Goal: Information Seeking & Learning: Find specific page/section

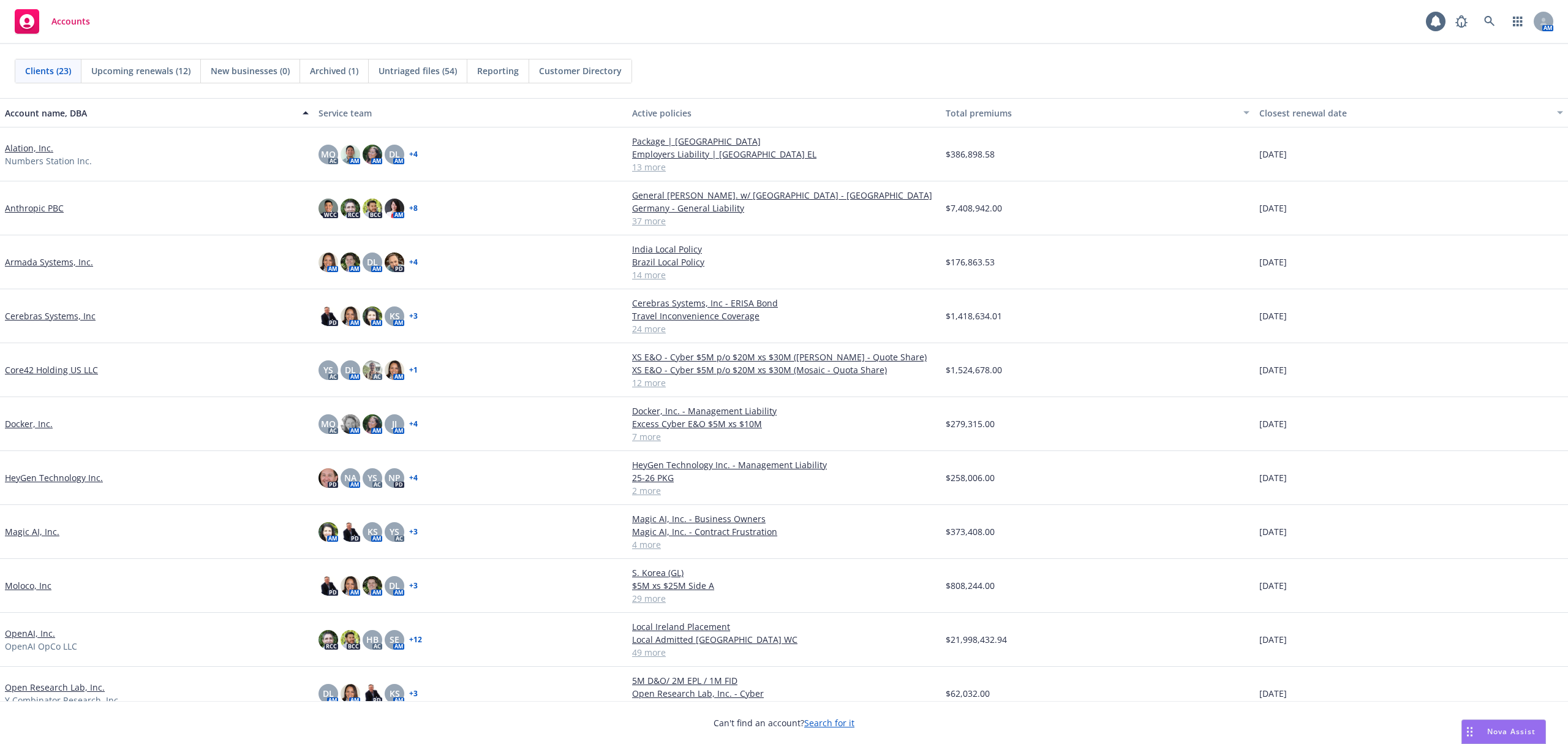
click at [46, 205] on link "Anthropic PBC" at bounding box center [34, 208] width 58 height 13
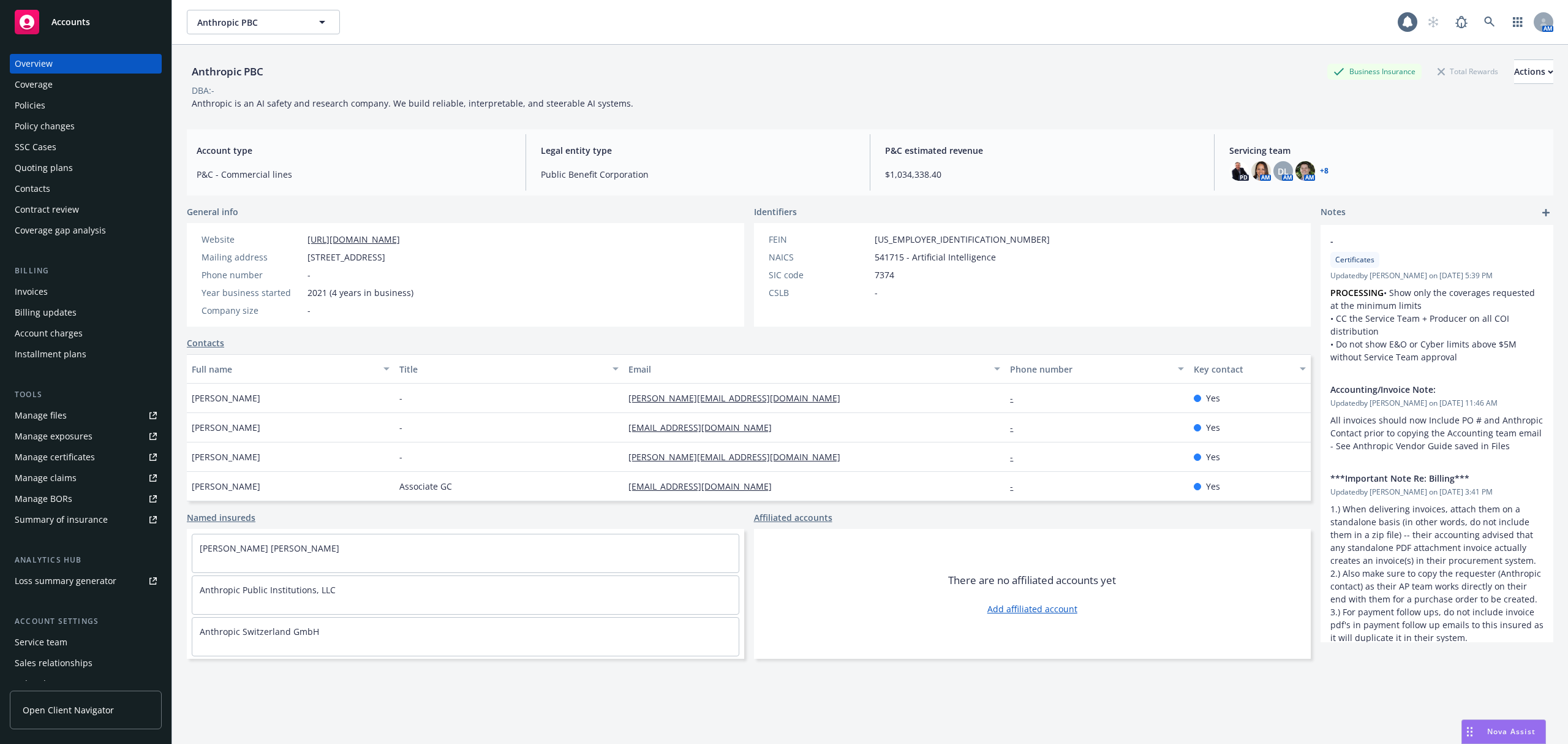
click at [72, 106] on div "Policies" at bounding box center [85, 106] width 142 height 19
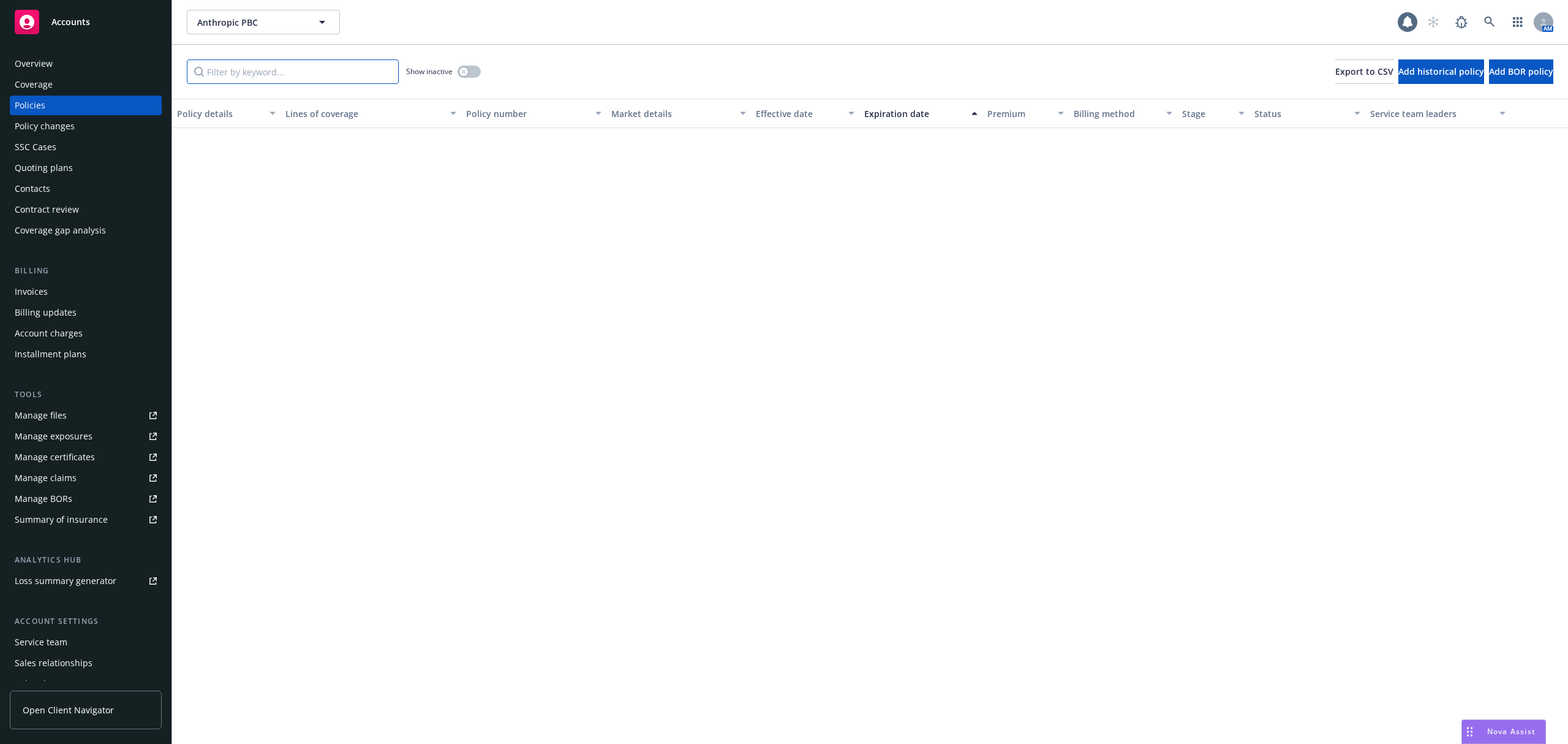
click at [221, 70] on input "Filter by keyword..." at bounding box center [292, 71] width 212 height 24
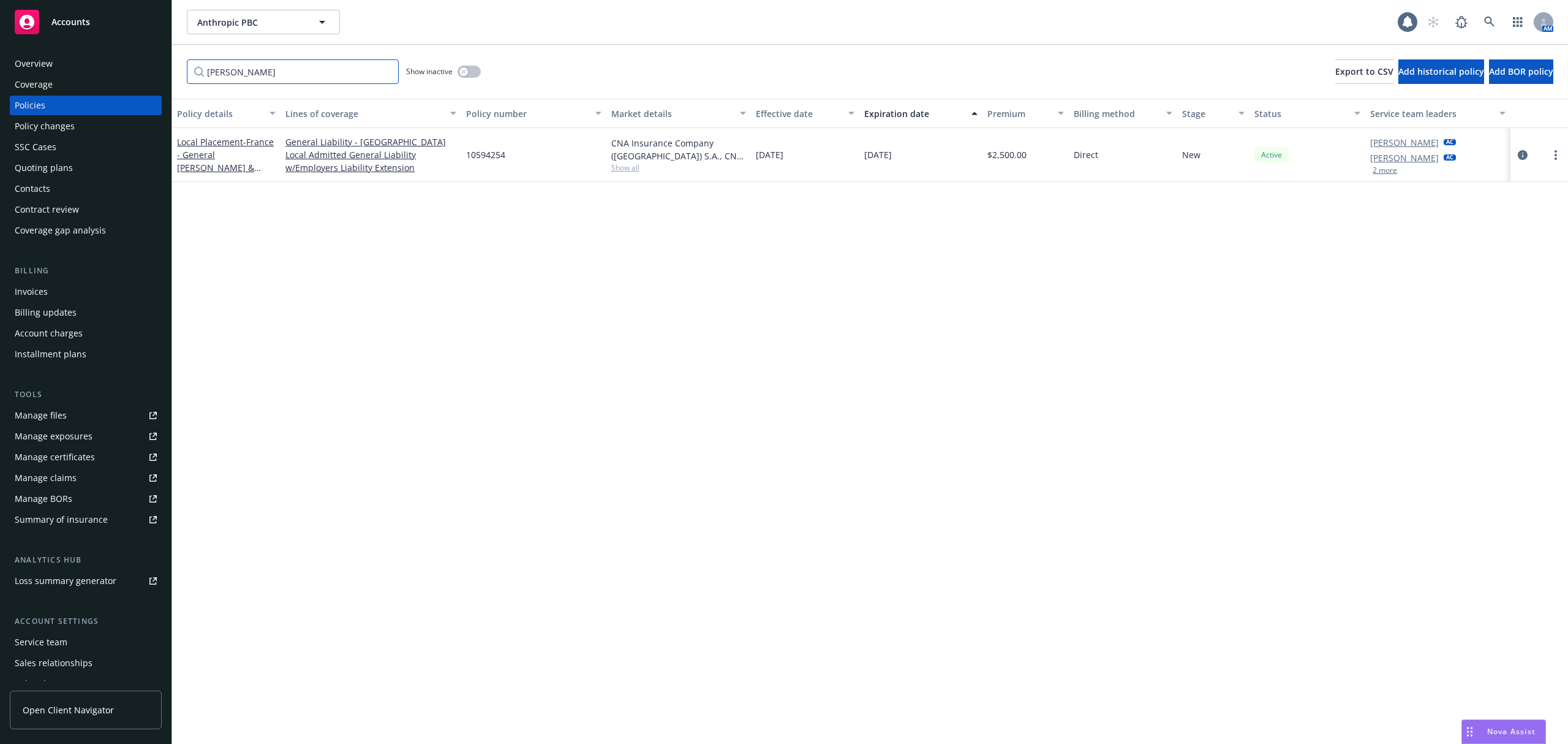
type input "[PERSON_NAME]"
click at [1523, 160] on link "circleInformation" at bounding box center [1523, 155] width 15 height 15
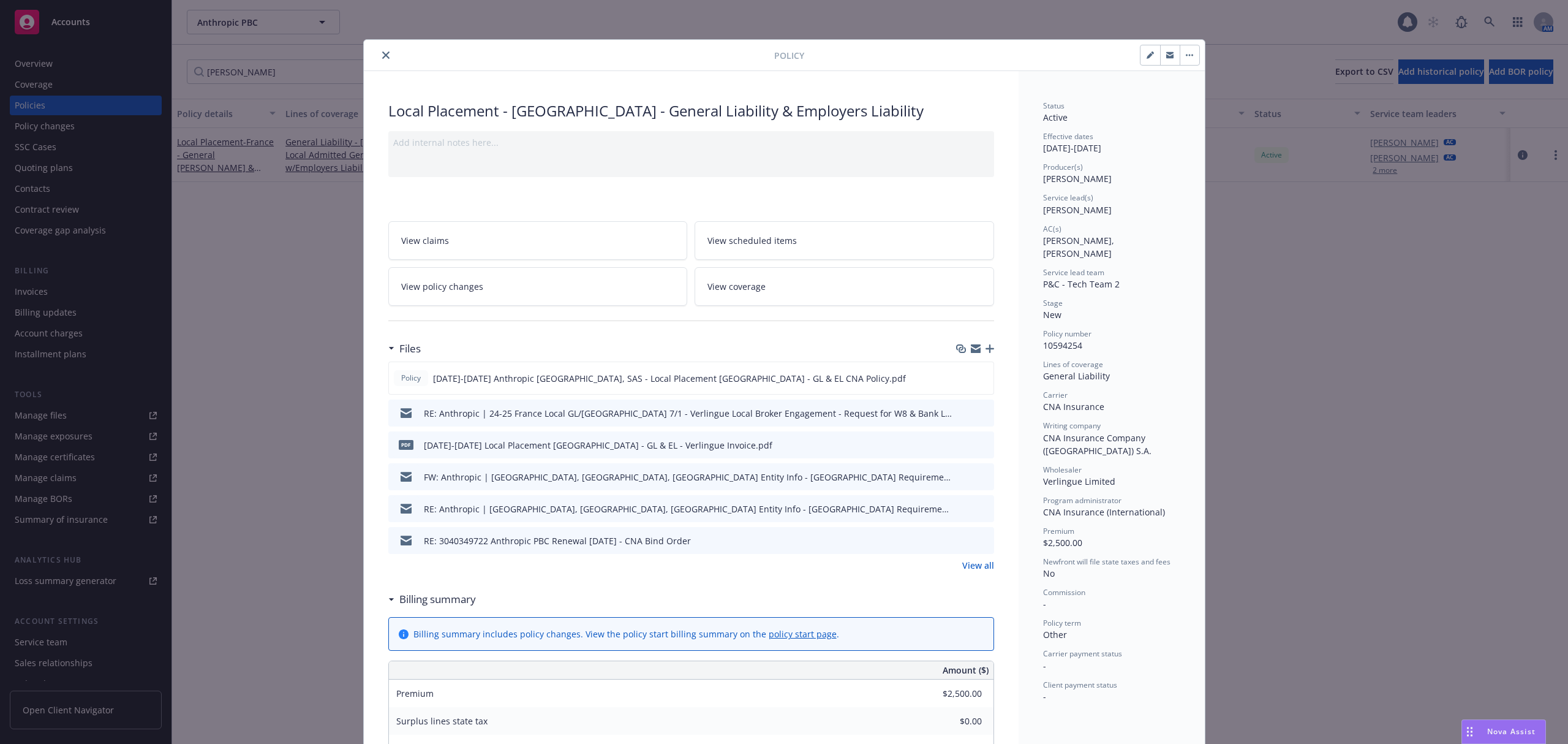
click at [382, 54] on icon "close" at bounding box center [386, 54] width 7 height 7
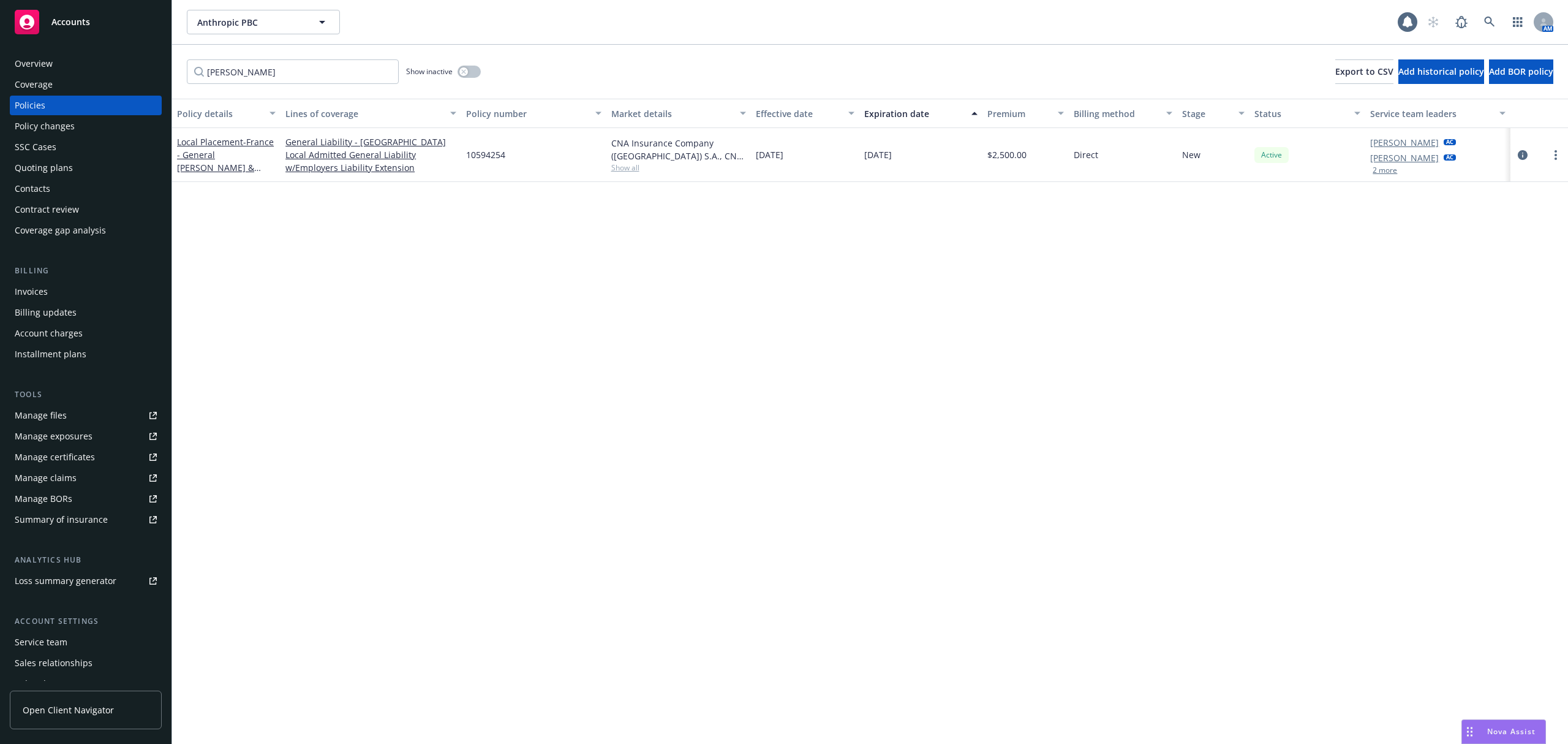
click at [72, 283] on div "Invoices" at bounding box center [85, 292] width 142 height 19
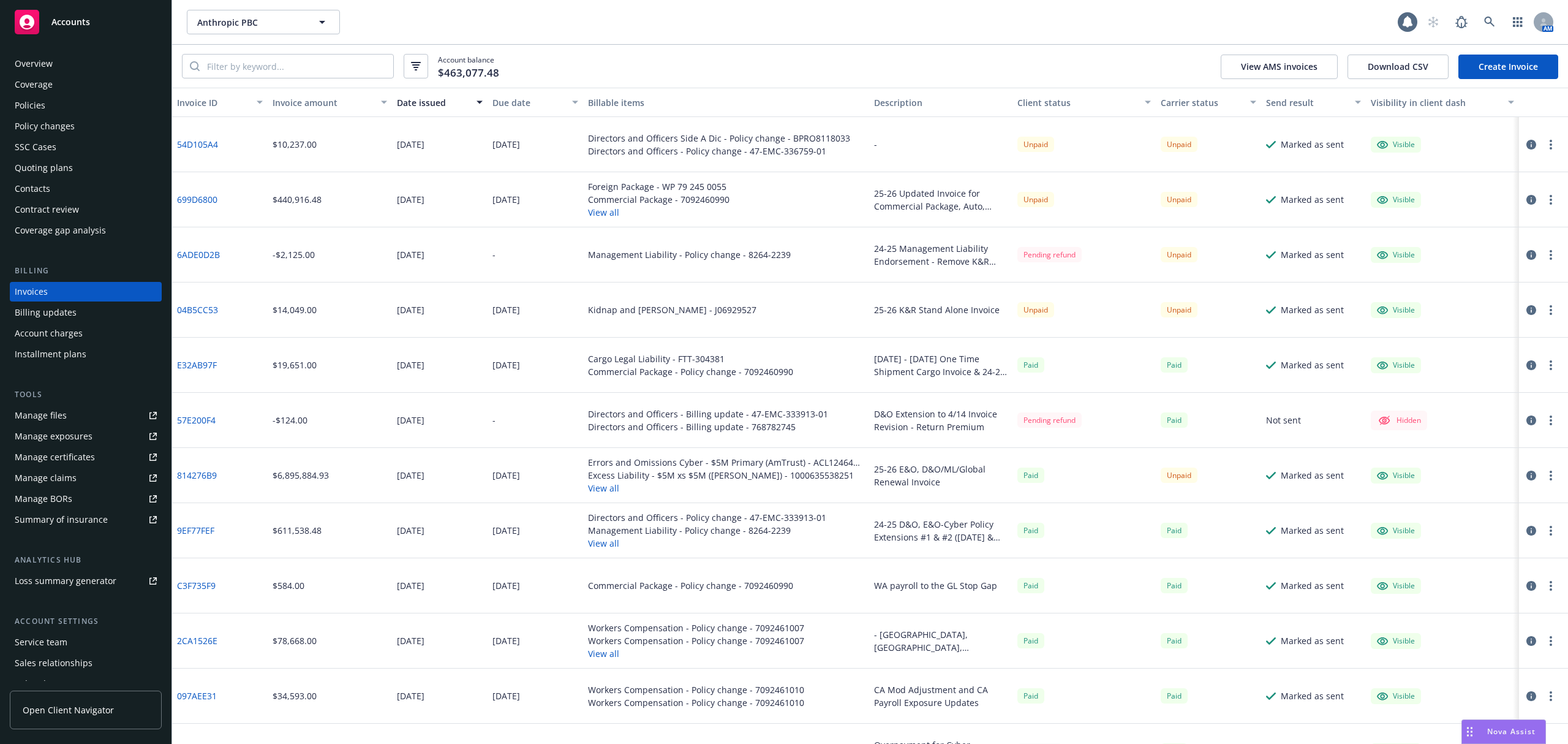
click at [205, 144] on link "54D105A4" at bounding box center [197, 145] width 41 height 13
click at [602, 214] on button "View all" at bounding box center [659, 212] width 141 height 13
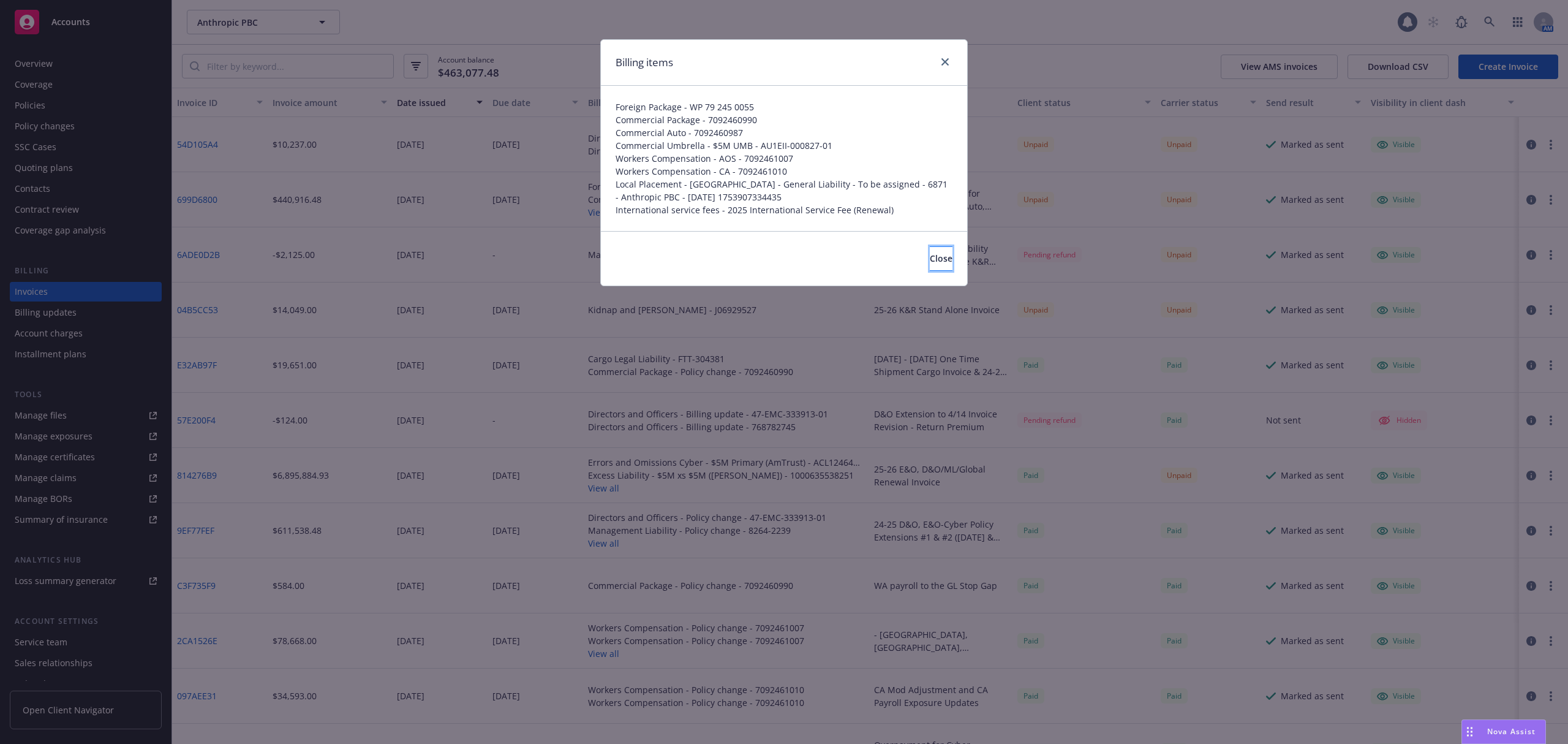
click at [930, 258] on span "Close" at bounding box center [941, 258] width 23 height 11
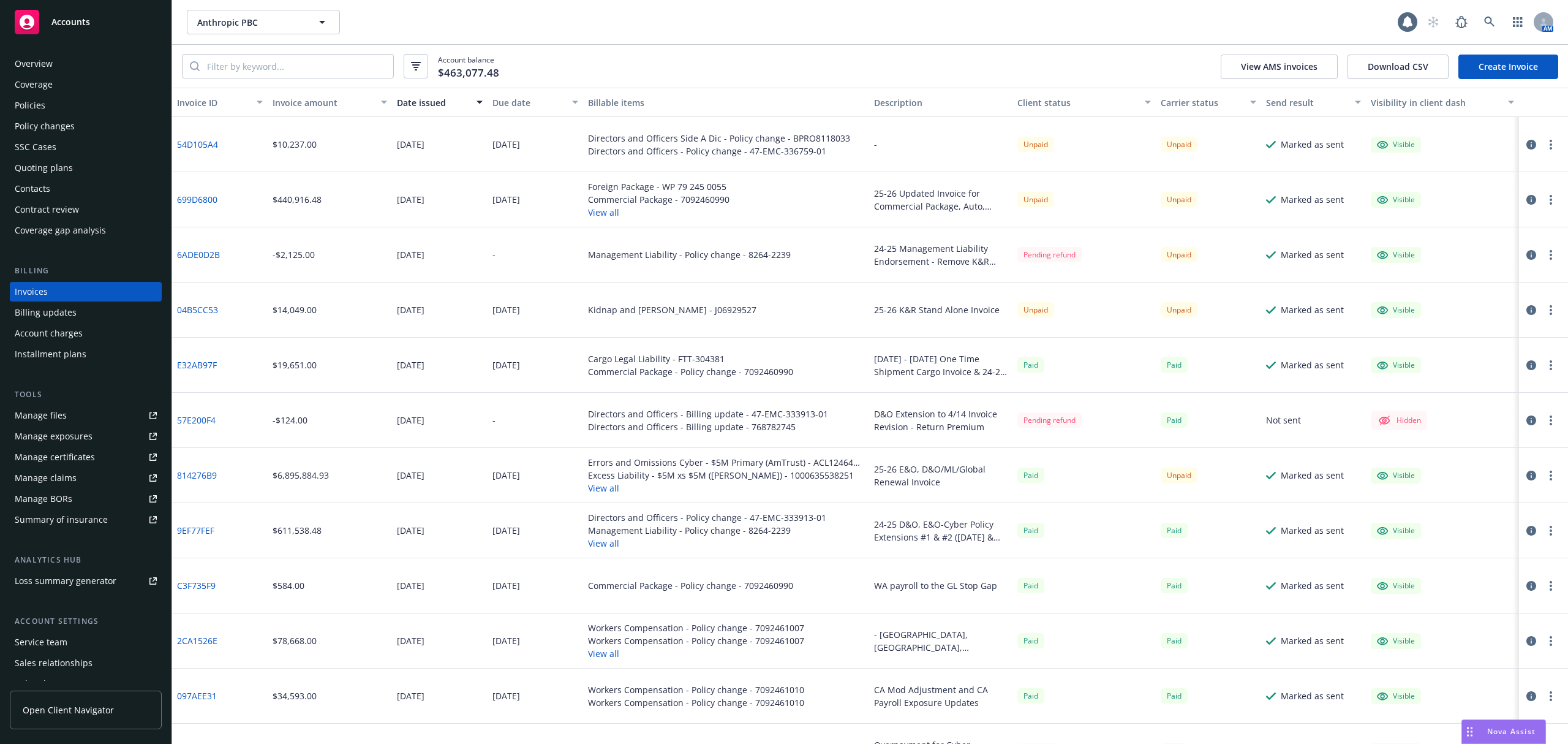
click at [52, 113] on div "Policies" at bounding box center [85, 106] width 142 height 19
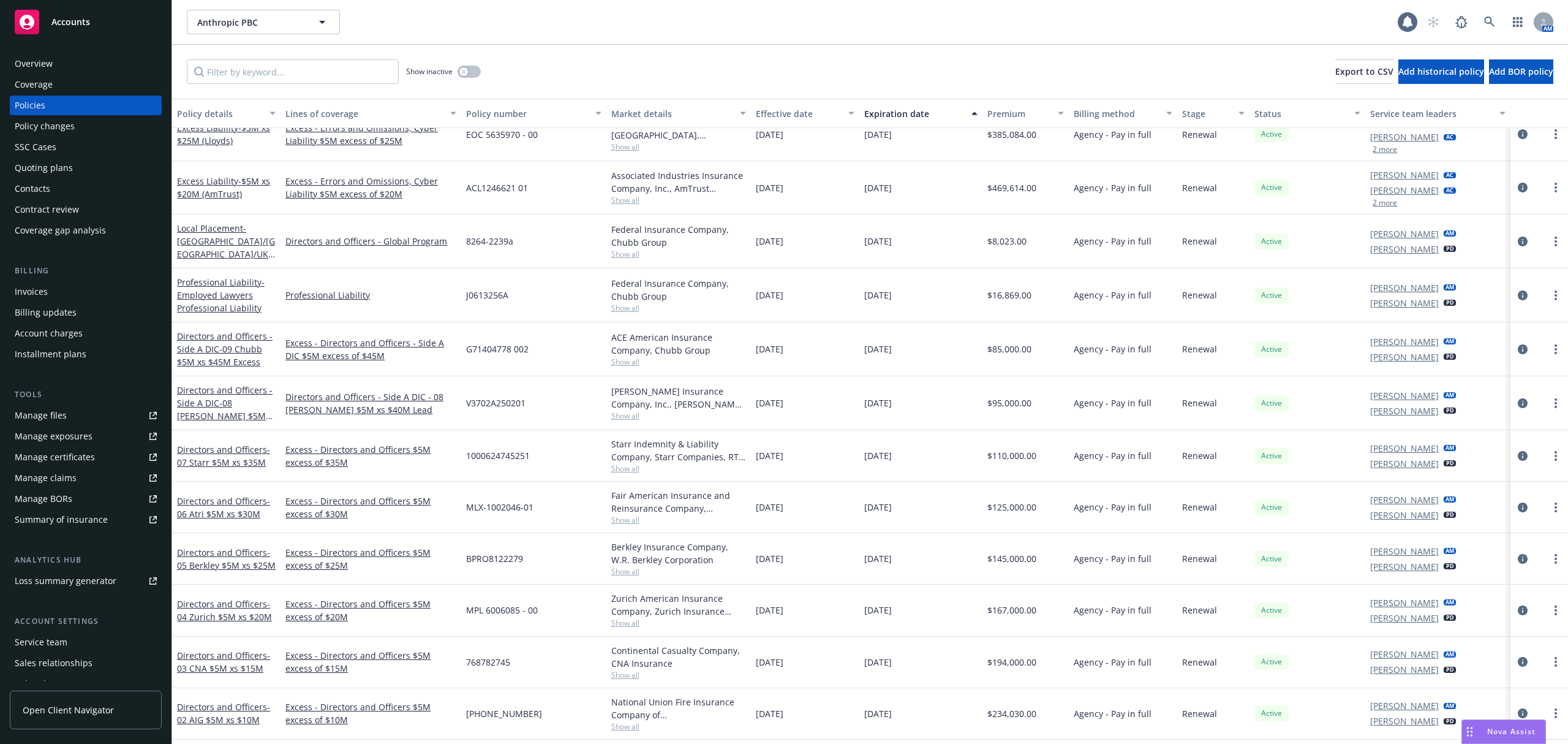
scroll to position [69, 0]
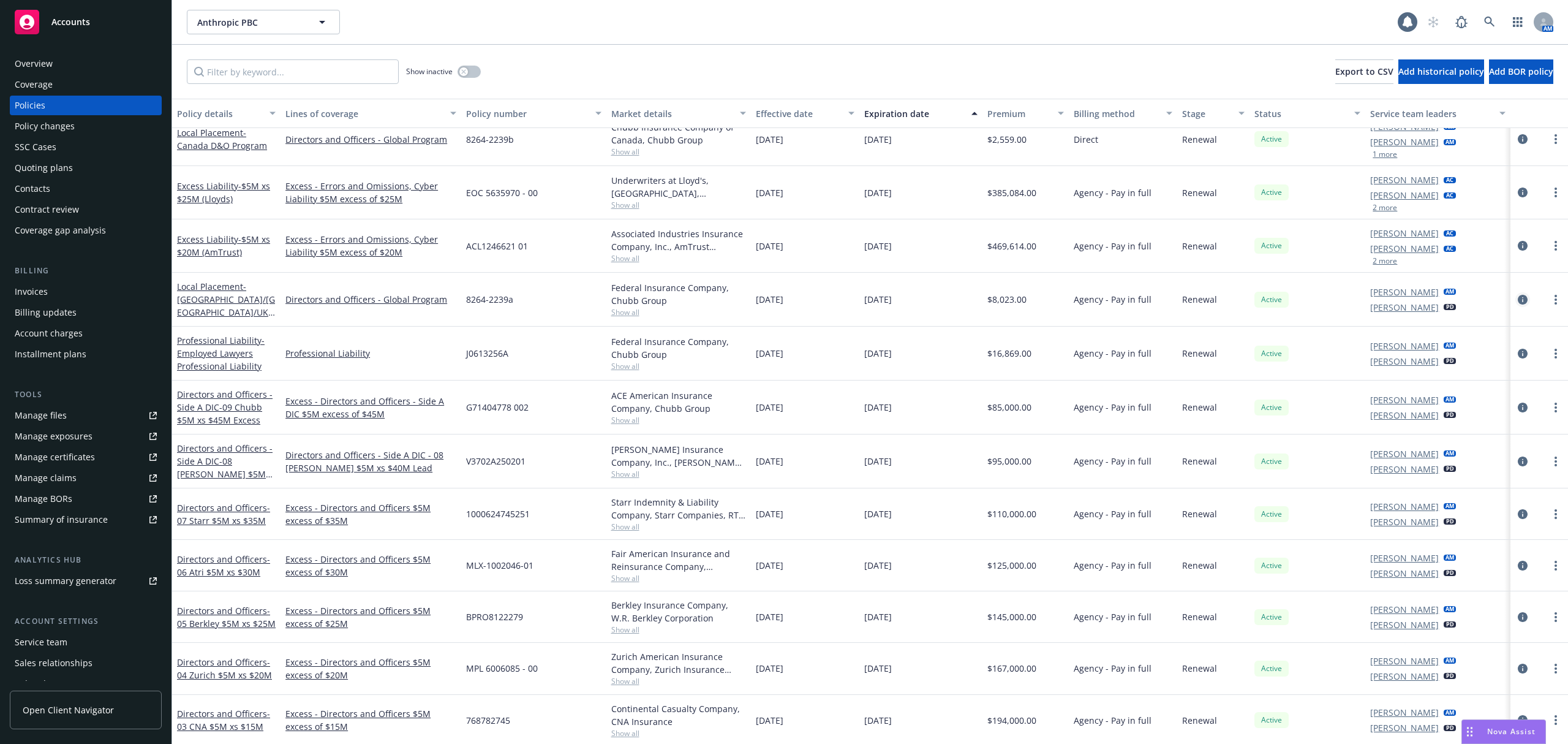
click at [1515, 305] on link "circleInformation" at bounding box center [1523, 300] width 15 height 15
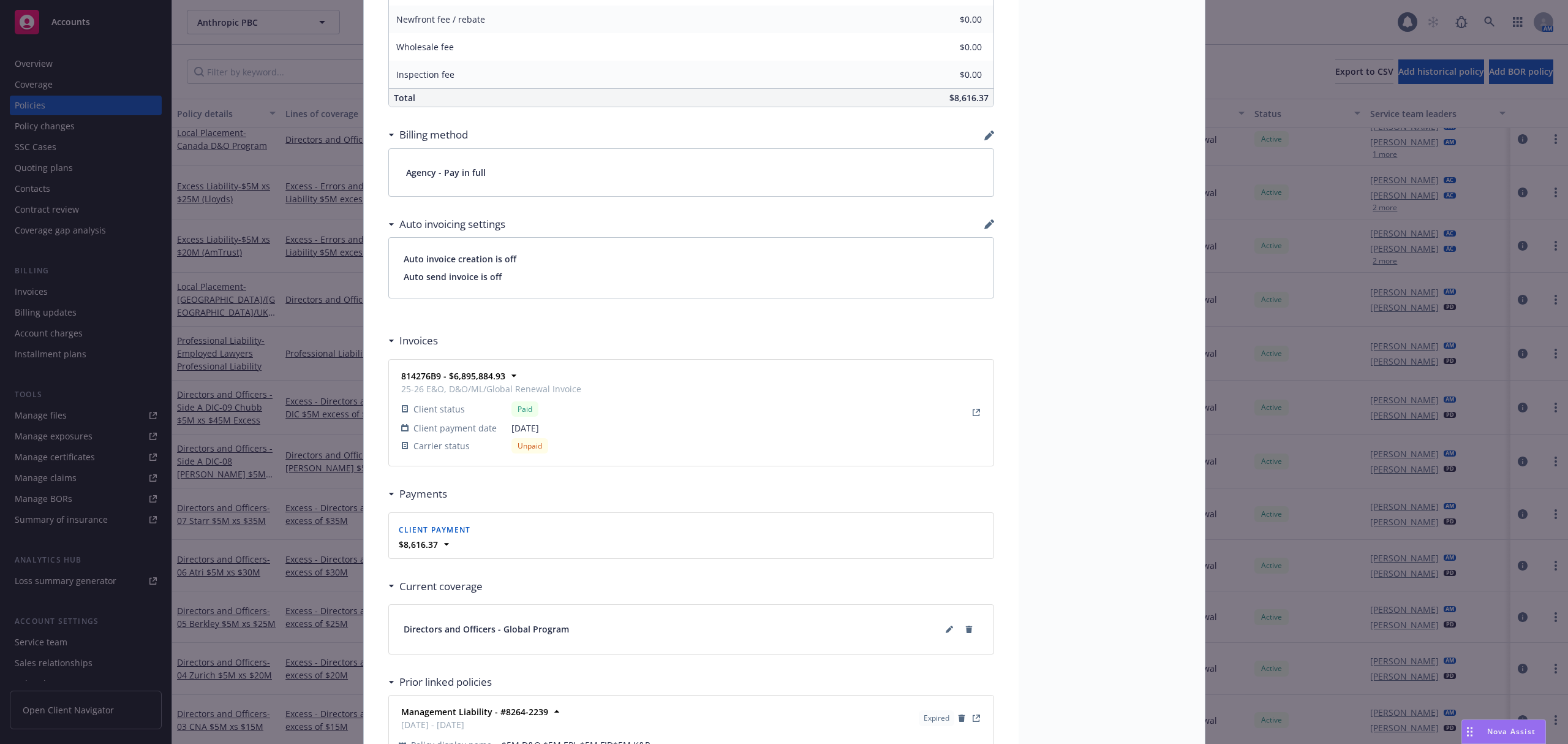
scroll to position [811, 0]
click at [974, 417] on link "View Invoice" at bounding box center [976, 413] width 15 height 15
click at [227, 325] on div "Policy Local Placement - [GEOGRAPHIC_DATA]/[GEOGRAPHIC_DATA]/[GEOGRAPHIC_DATA] …" at bounding box center [784, 372] width 1568 height 744
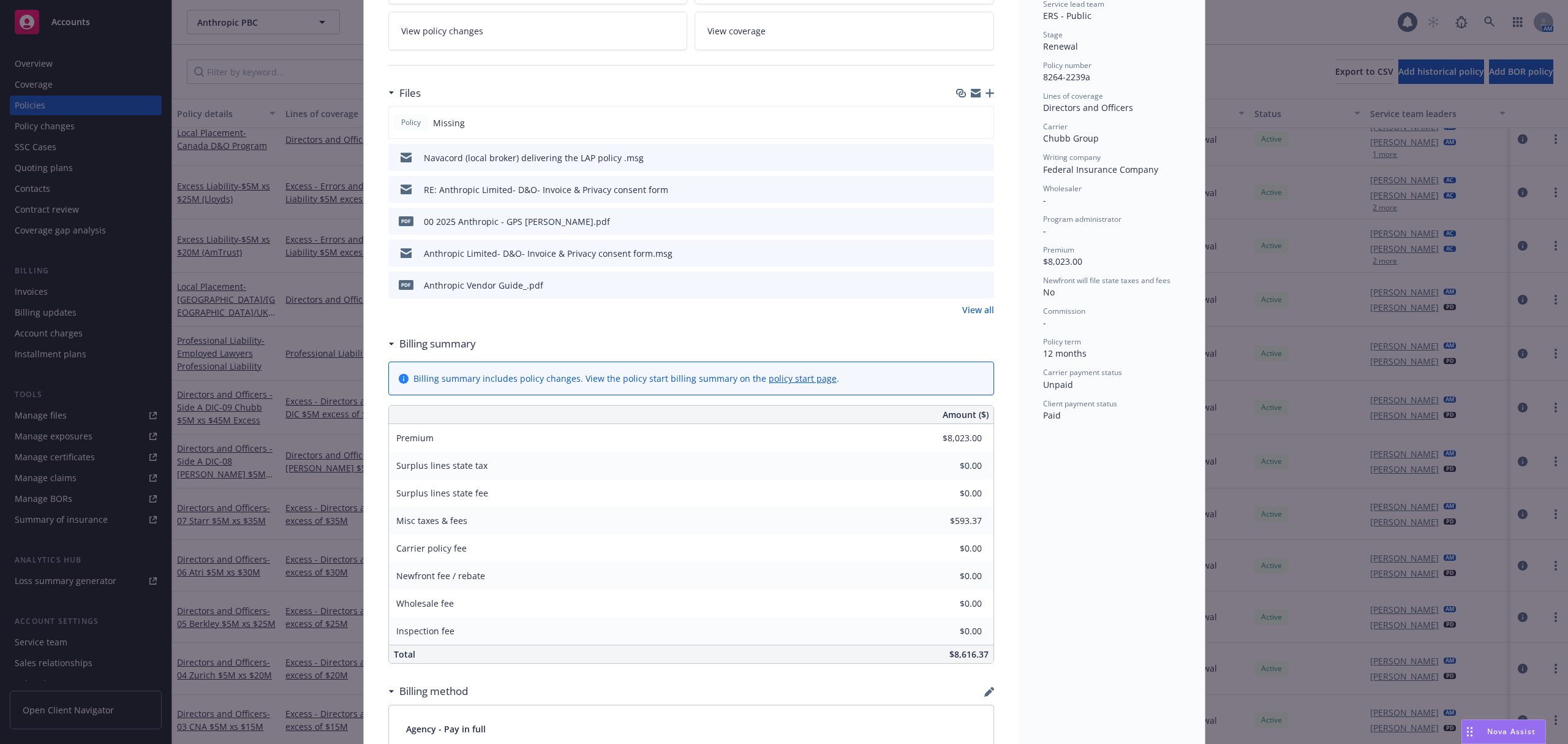
scroll to position [0, 0]
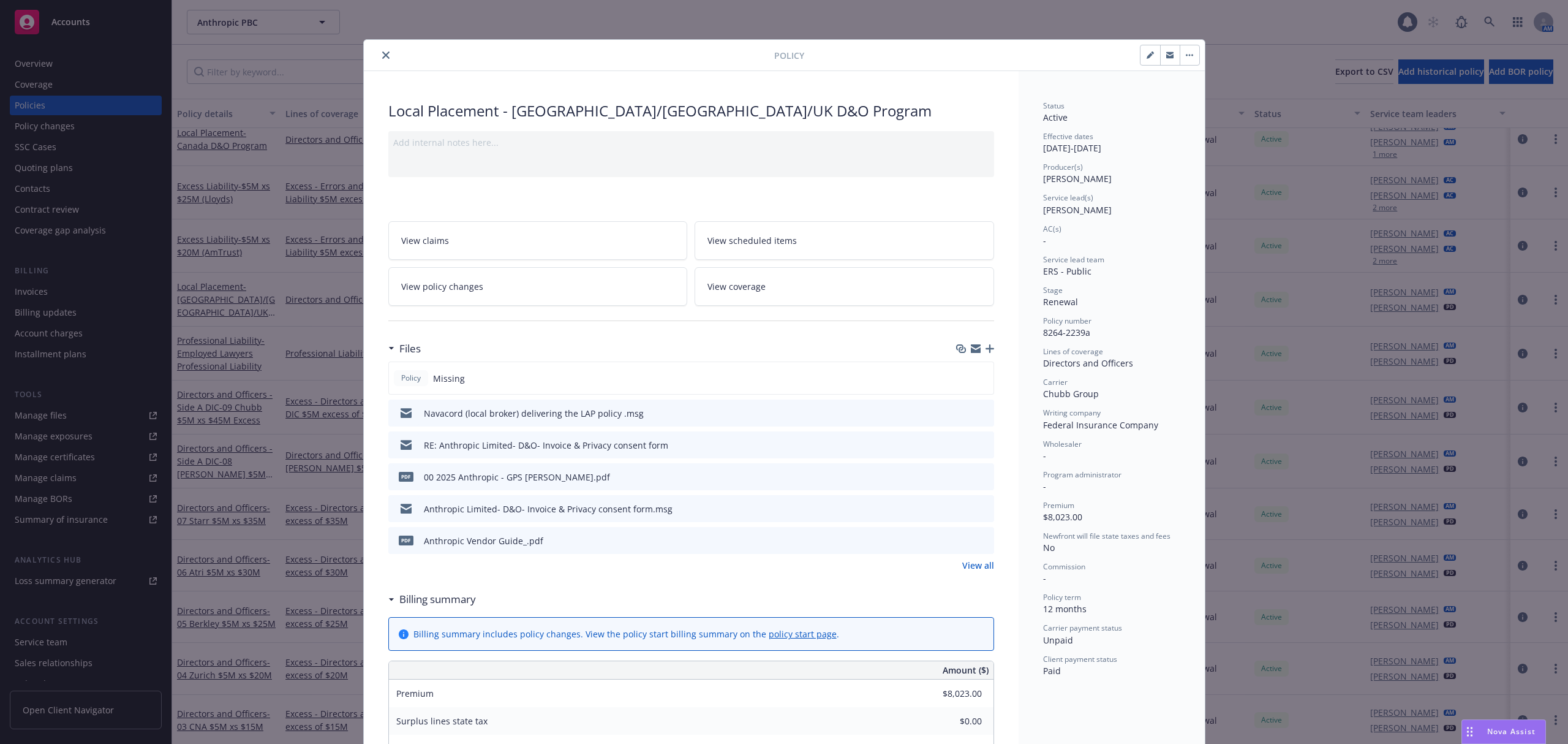
click at [380, 50] on button "close" at bounding box center [386, 55] width 15 height 15
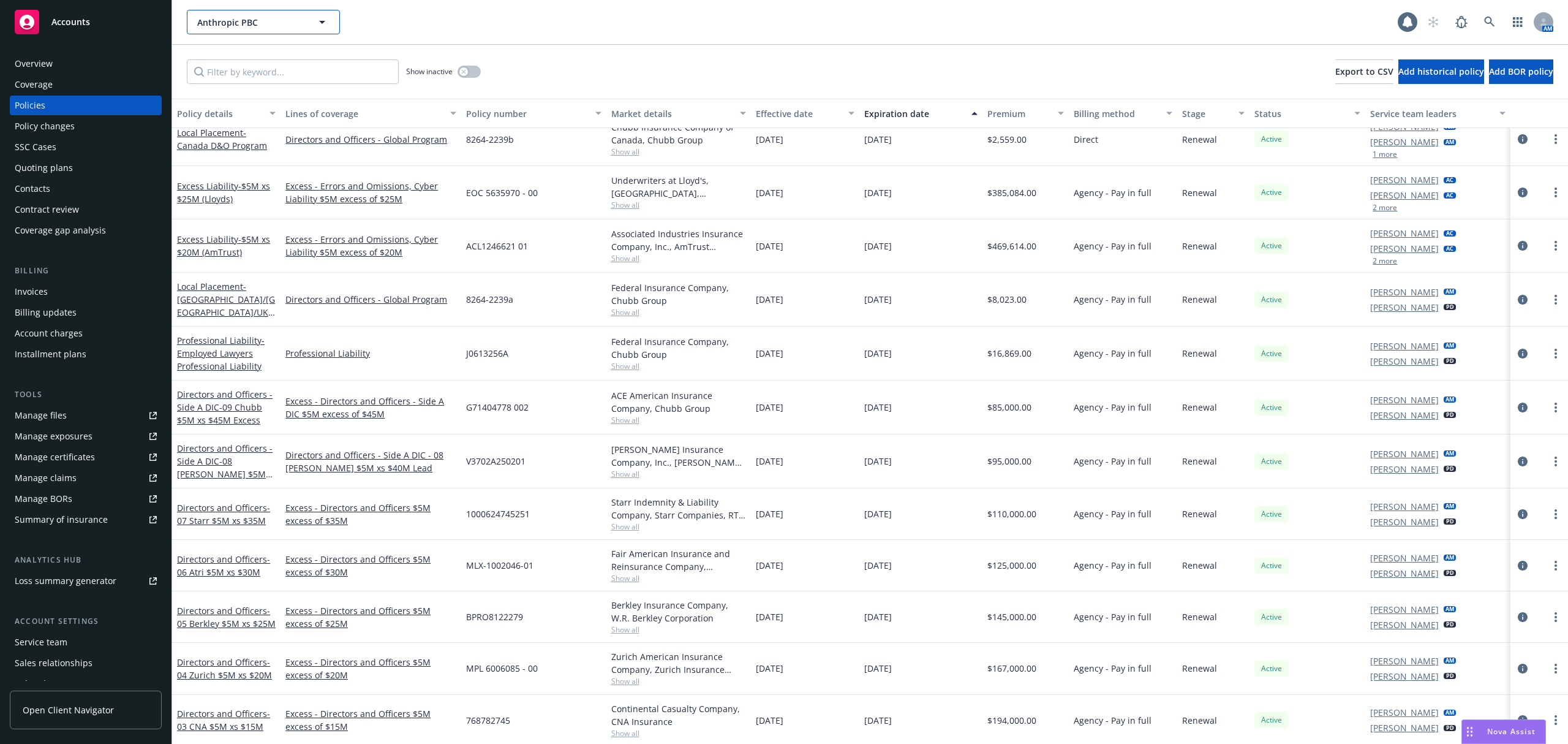
click at [231, 23] on span "Anthropic PBC" at bounding box center [250, 23] width 106 height 13
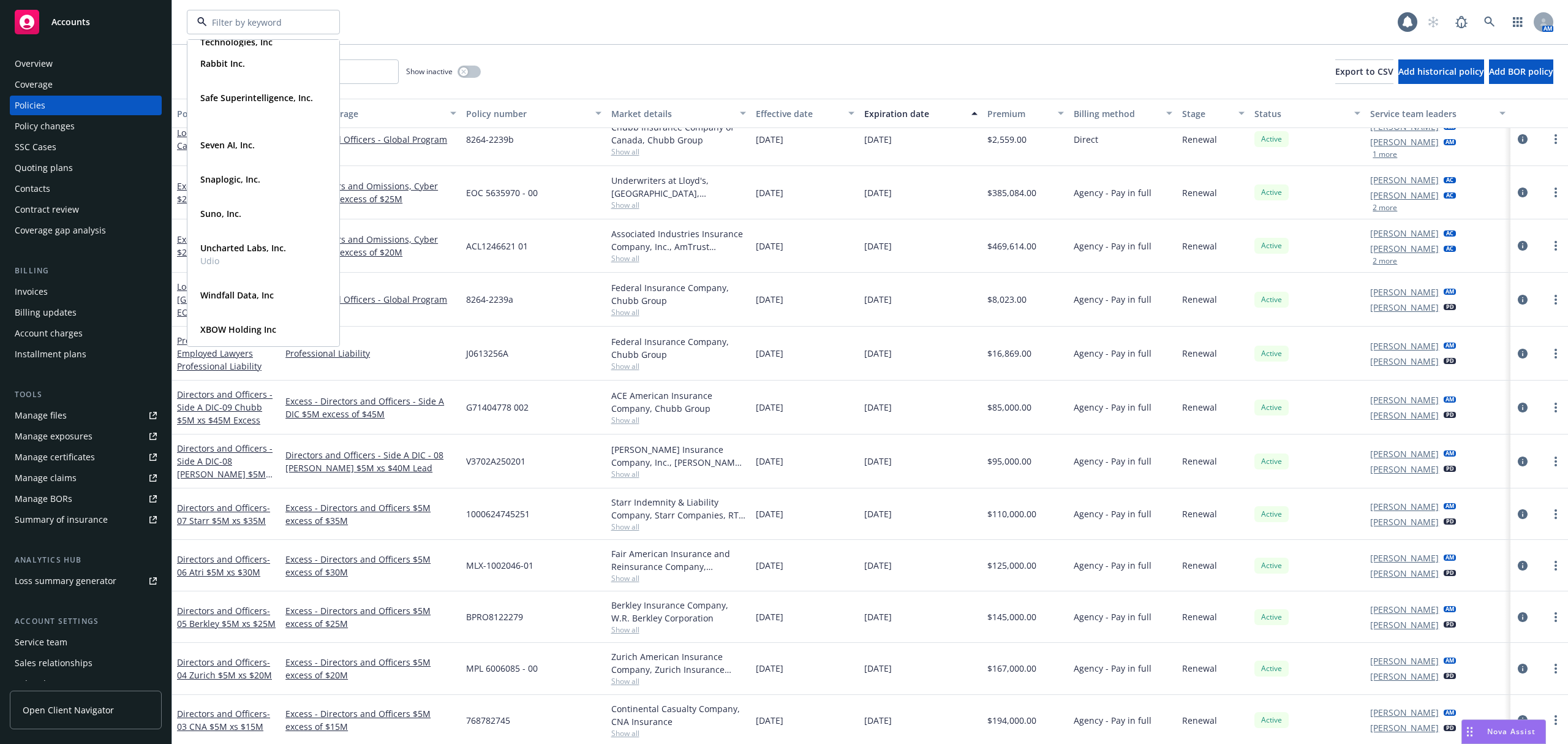
scroll to position [573, 0]
click at [260, 324] on strong "XBOW Holding Inc" at bounding box center [239, 329] width 76 height 11
